Goal: Find specific page/section: Find specific page/section

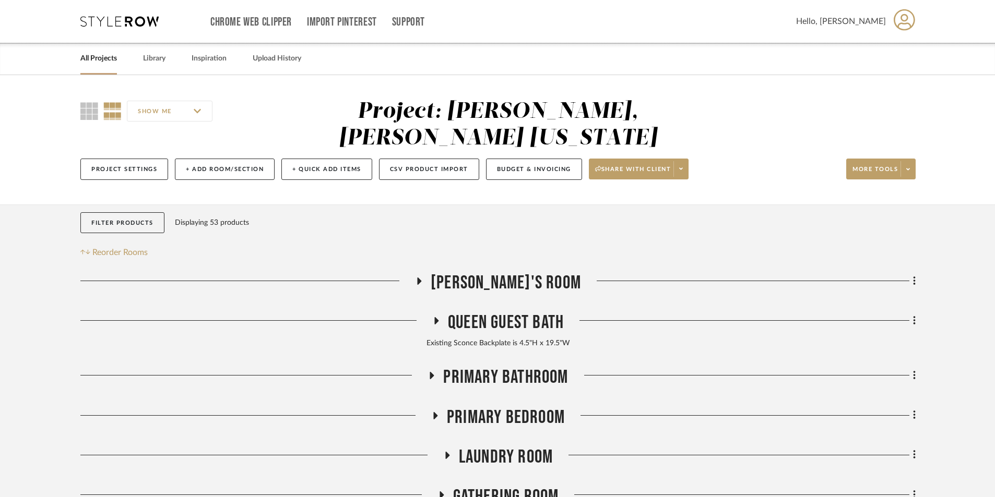
click at [110, 61] on link "All Projects" at bounding box center [98, 59] width 37 height 14
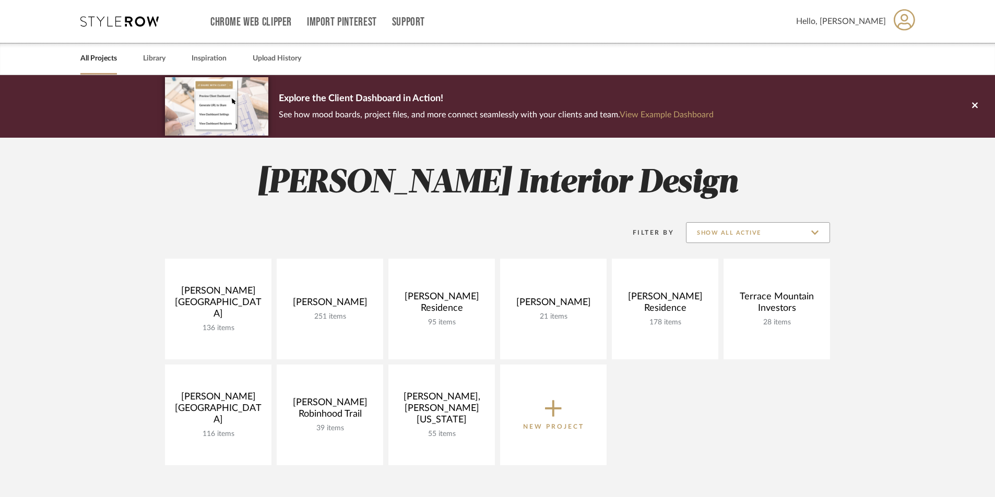
click at [811, 235] on input "Show All Active" at bounding box center [758, 232] width 144 height 21
click at [723, 307] on span "Archived" at bounding box center [759, 309] width 124 height 9
type input "Archived"
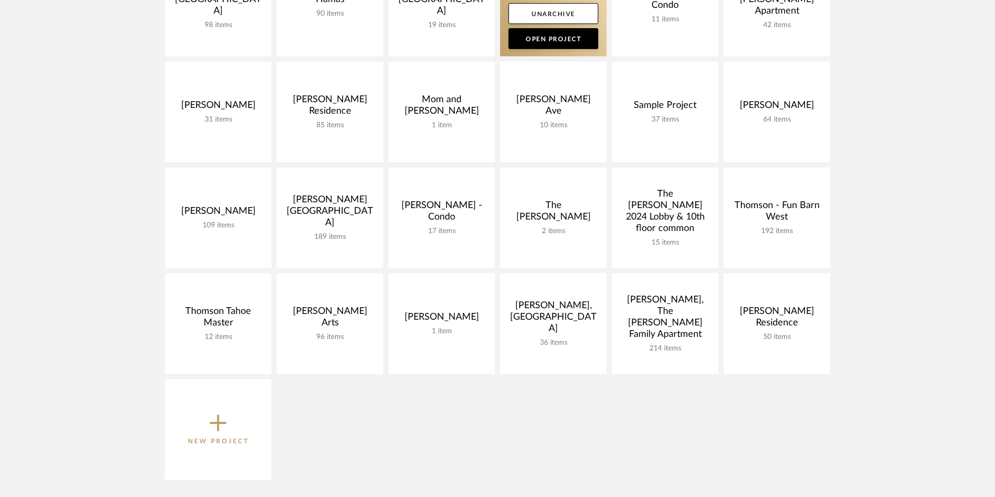
scroll to position [522, 0]
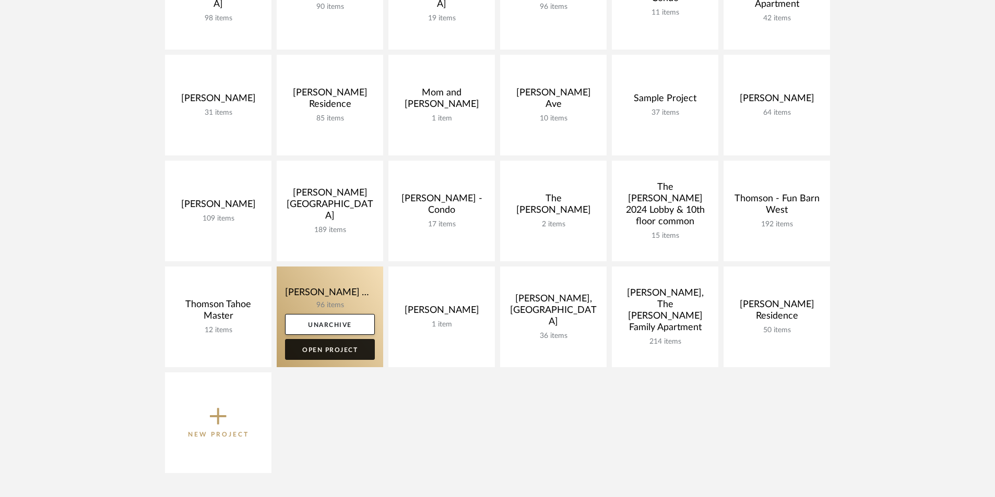
click at [317, 353] on link "Open Project" at bounding box center [330, 349] width 90 height 21
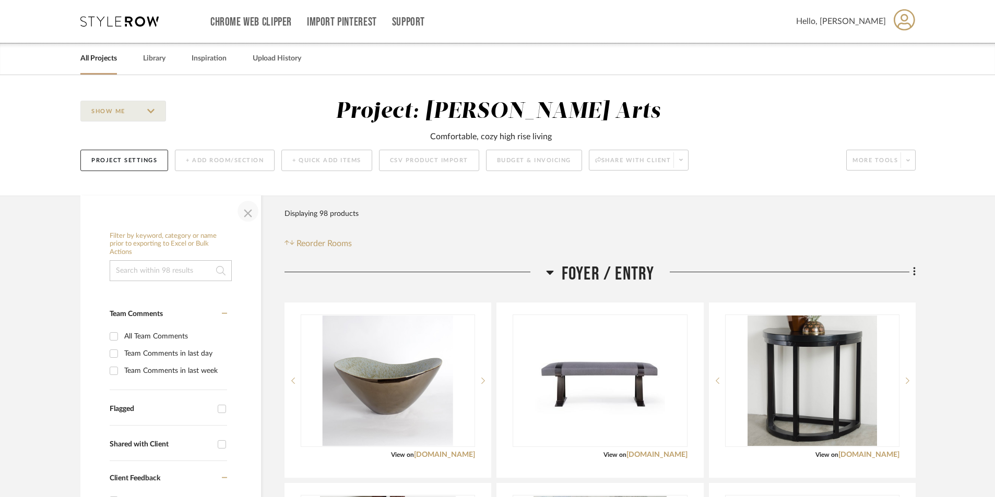
click at [248, 213] on span "button" at bounding box center [247, 211] width 25 height 25
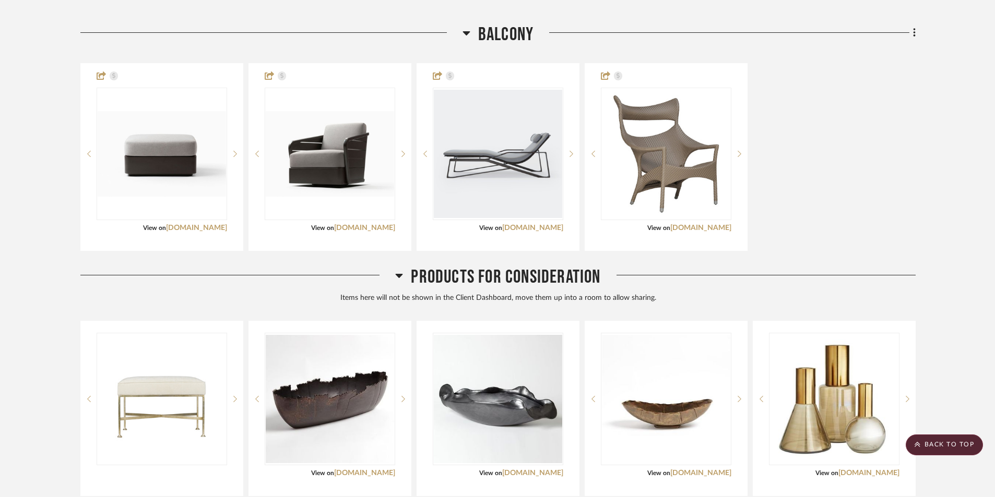
scroll to position [3288, 0]
